Goal: Task Accomplishment & Management: Use online tool/utility

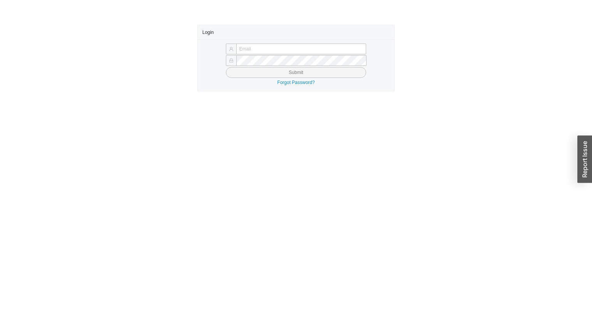
type input "yossi@asbathnj.com"
click at [262, 75] on button "Submit" at bounding box center [296, 72] width 140 height 11
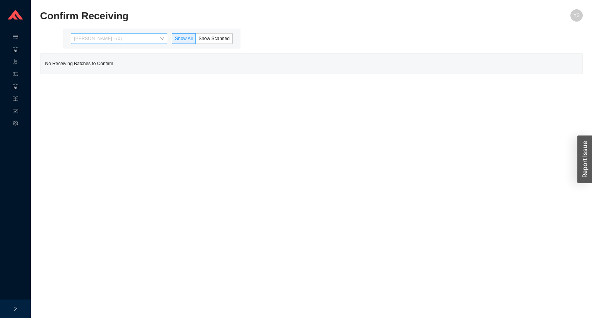
click at [112, 43] on span "Yossi Siff - (0)" at bounding box center [119, 39] width 90 height 10
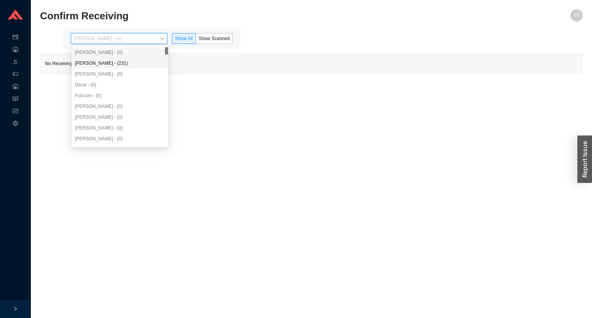
click at [116, 64] on div "Angel Negron - (231)" at bounding box center [120, 63] width 90 height 7
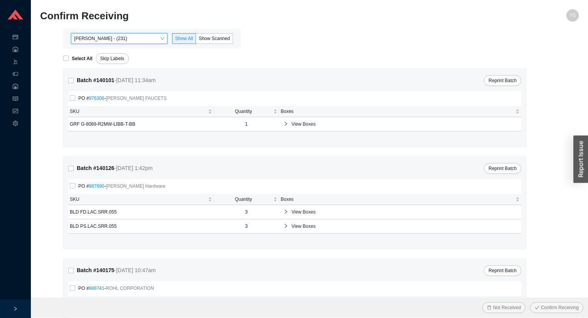
click at [233, 36] on div "Angel Negron - (231) Angel Negron - (231) Show All Show Scanned" at bounding box center [152, 38] width 168 height 11
click at [226, 36] on span "Show Scanned" at bounding box center [214, 38] width 31 height 5
click at [196, 40] on input "Show Scanned" at bounding box center [196, 40] width 0 height 0
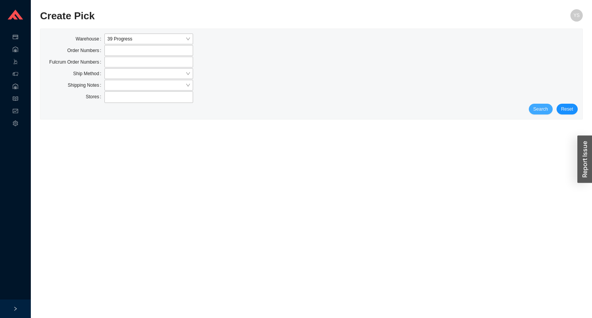
click at [537, 107] on span "Search" at bounding box center [541, 109] width 15 height 8
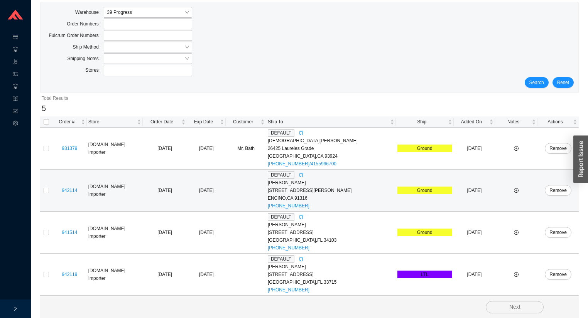
scroll to position [67, 0]
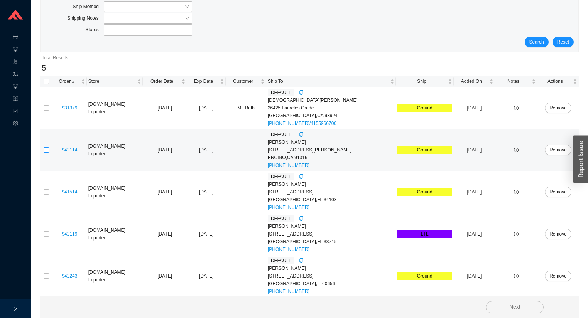
click at [47, 149] on input "checkbox" at bounding box center [46, 149] width 5 height 5
checkbox input "true"
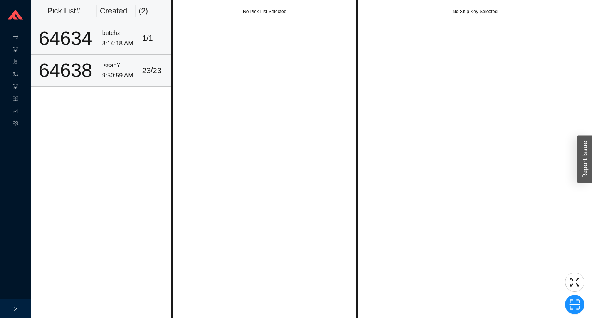
click at [123, 71] on div "9:50:59 AM" at bounding box center [119, 76] width 34 height 10
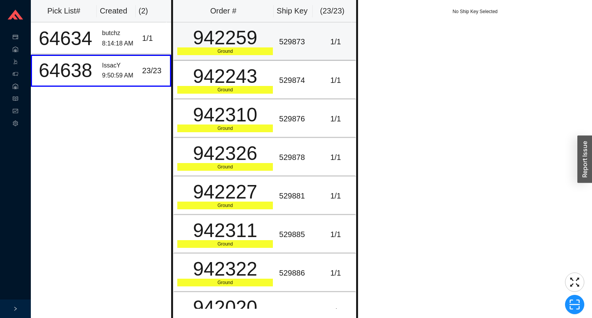
click at [227, 39] on div "942259" at bounding box center [225, 37] width 96 height 19
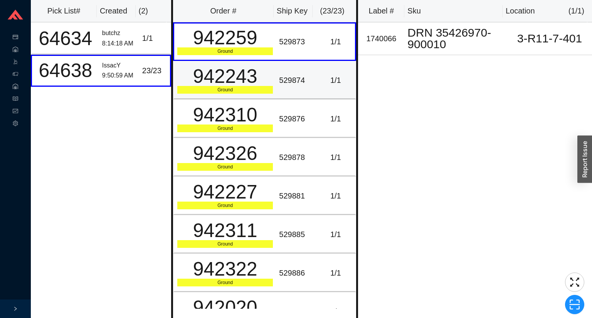
click at [225, 86] on div "Ground" at bounding box center [225, 90] width 96 height 8
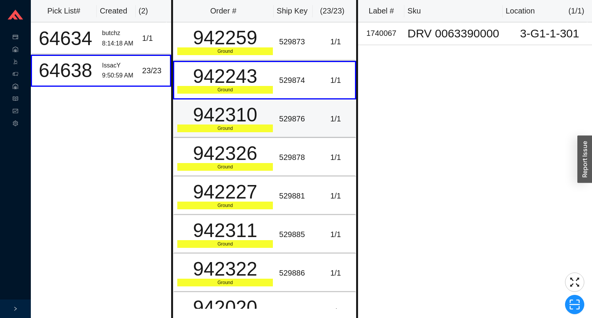
click at [219, 110] on div "942310" at bounding box center [225, 114] width 96 height 19
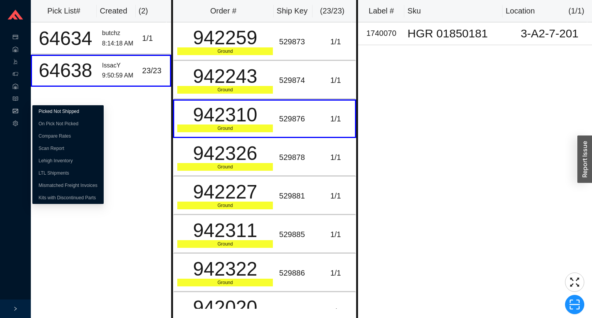
click at [44, 112] on link "Picked Not Shipped" at bounding box center [59, 111] width 41 height 5
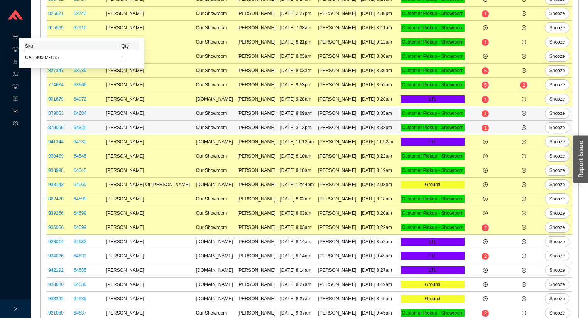
scroll to position [255, 0]
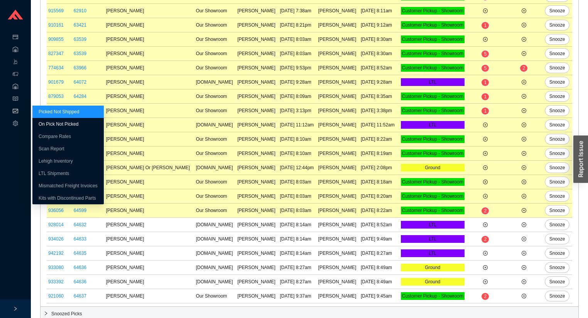
click at [46, 123] on link "On Pick Not Picked" at bounding box center [59, 124] width 40 height 5
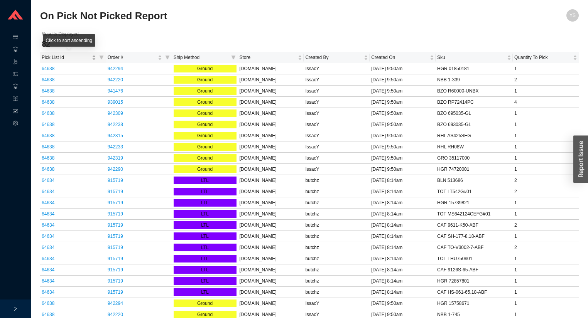
click at [61, 56] on span "Pick List Id" at bounding box center [66, 58] width 49 height 8
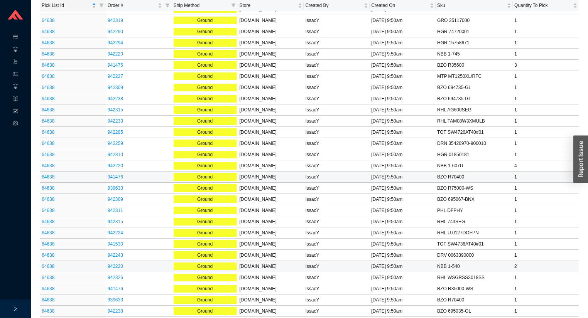
scroll to position [656, 0]
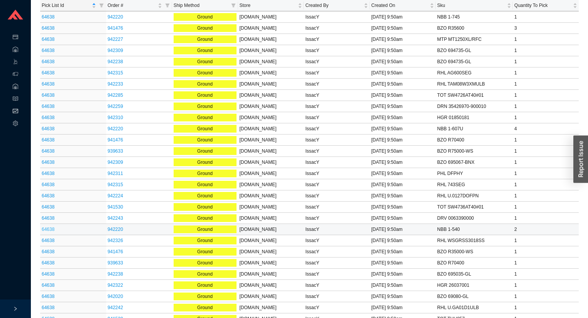
click at [52, 227] on link "64638" at bounding box center [48, 229] width 13 height 5
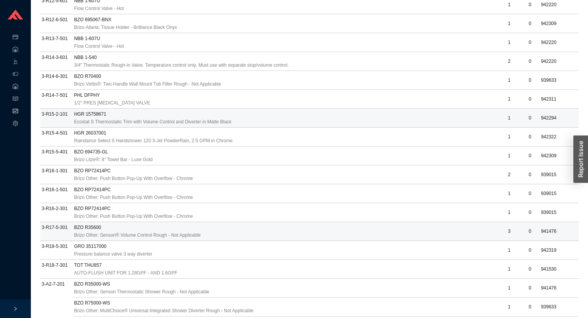
scroll to position [666, 0]
